Goal: Communication & Community: Participate in discussion

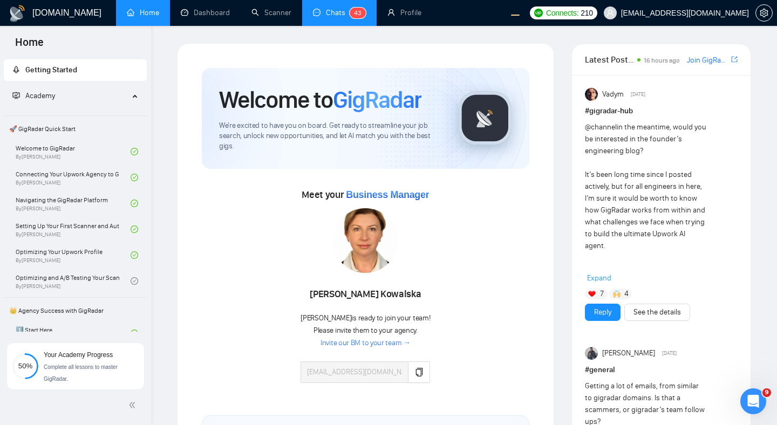
click at [324, 17] on link "Chats 4 3" at bounding box center [339, 12] width 53 height 9
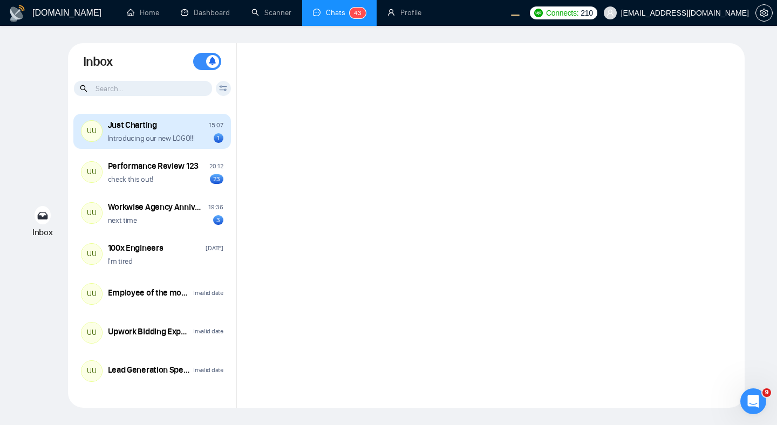
click at [154, 145] on div "UU Just Charting 15:07 Introducing our new LOGO!!! 1" at bounding box center [151, 132] width 157 height 36
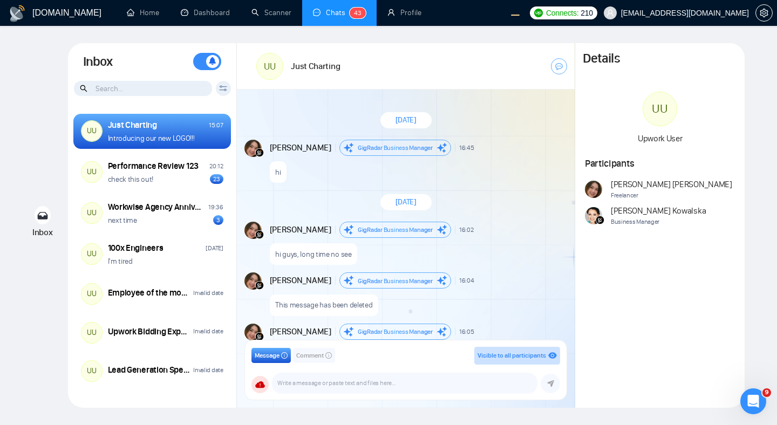
scroll to position [951, 0]
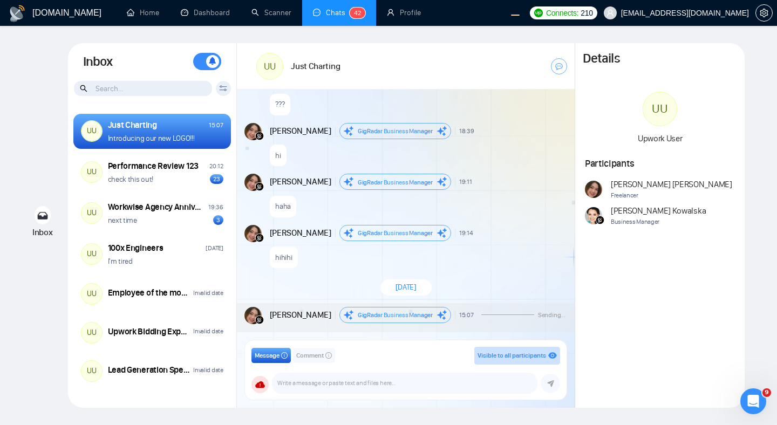
click at [507, 191] on div "haha" at bounding box center [418, 204] width 296 height 28
click at [442, 56] on div "UU Just Charting" at bounding box center [406, 66] width 338 height 46
click at [444, 73] on div "UU Just Charting" at bounding box center [406, 66] width 338 height 46
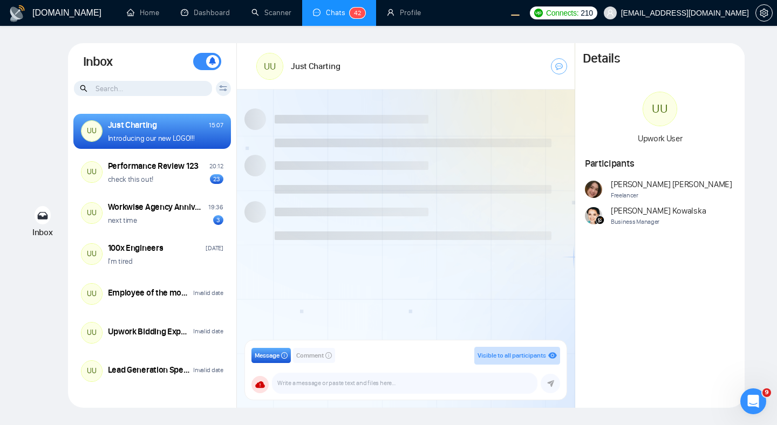
scroll to position [1087, 0]
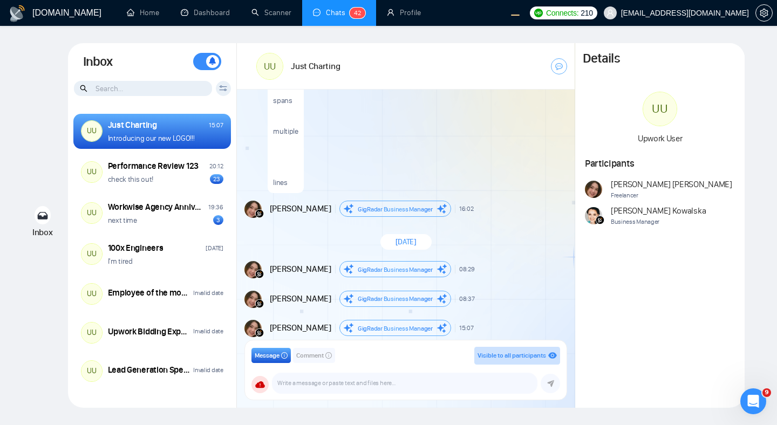
click at [434, 128] on div "this text spans multiple lines" at bounding box center [416, 97] width 298 height 191
click at [581, 281] on div "Details UU Upwork User Participants Andrian Marsella Freelancer Agnieszka Kowal…" at bounding box center [659, 225] width 169 height 365
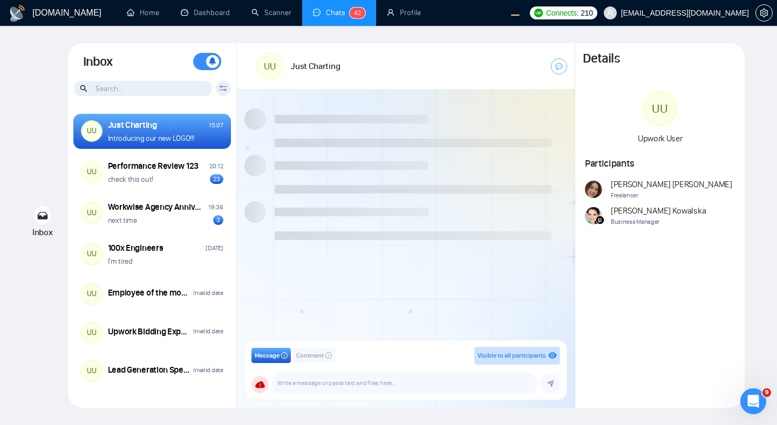
scroll to position [1087, 0]
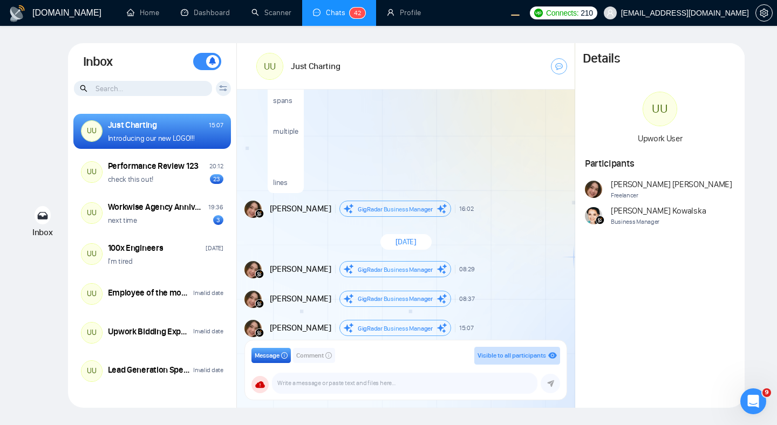
click at [507, 143] on div "this text spans multiple lines" at bounding box center [416, 97] width 298 height 191
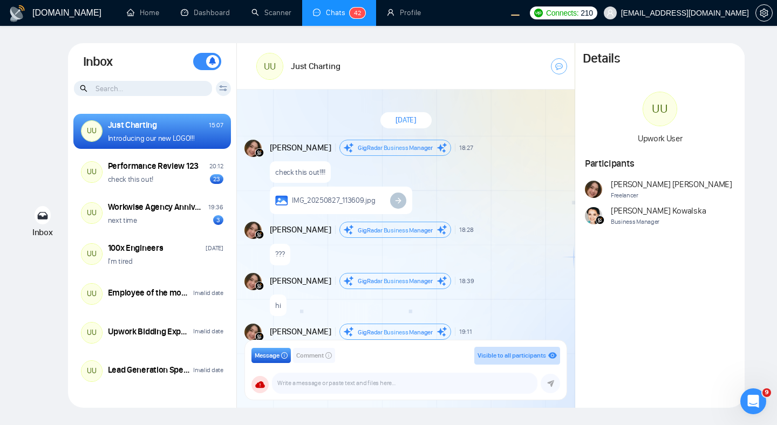
scroll to position [1087, 0]
